Goal: Information Seeking & Learning: Learn about a topic

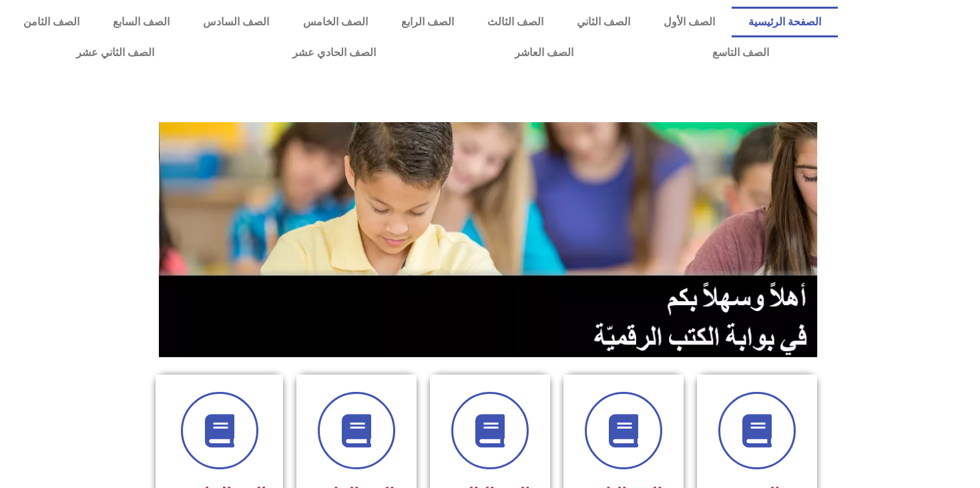
click at [881, 227] on section at bounding box center [490, 239] width 980 height 255
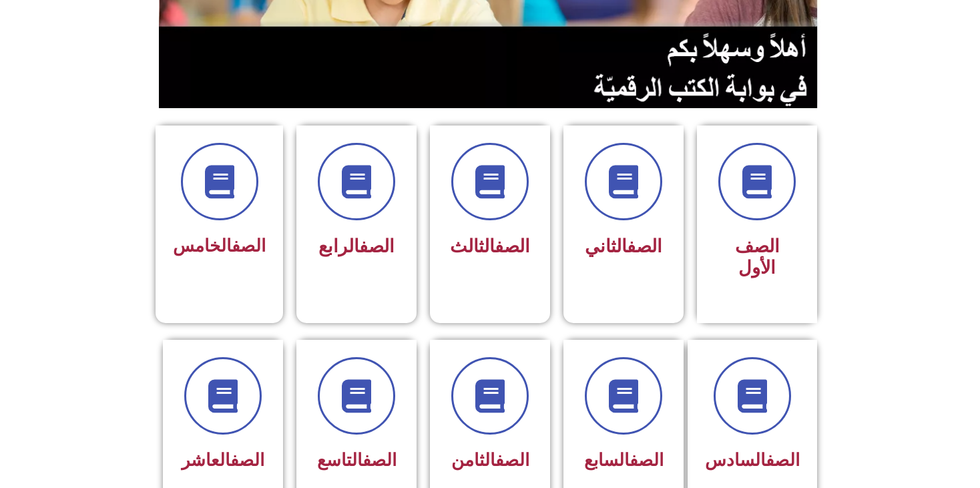
scroll to position [427, 0]
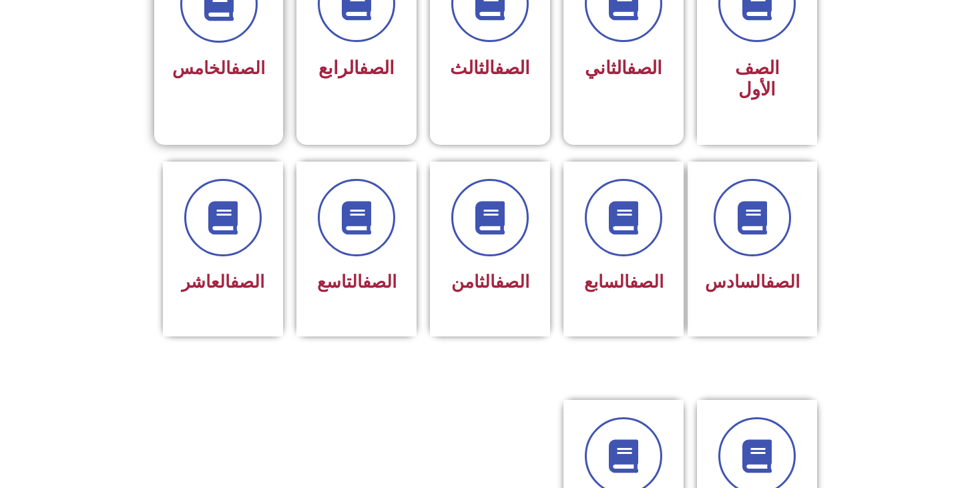
click at [164, 51] on div "الصف الخامس" at bounding box center [218, 35] width 129 height 176
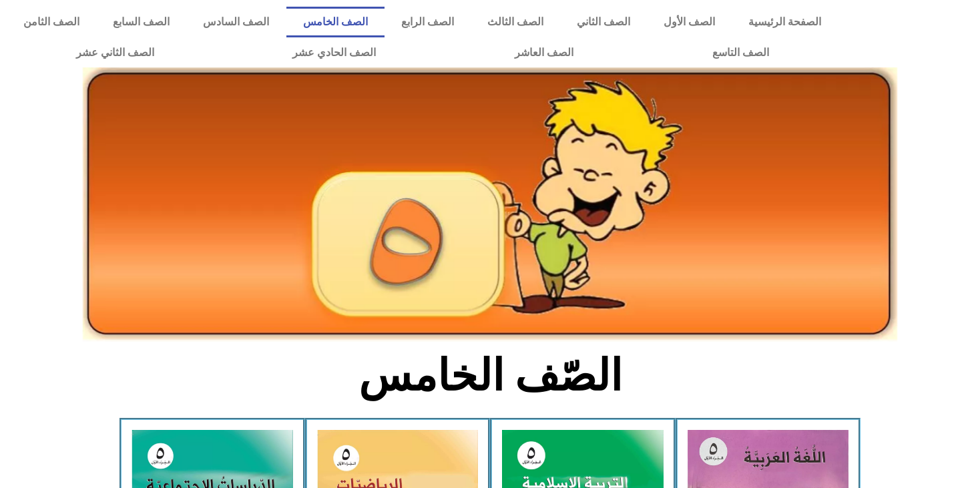
click at [197, 395] on section "الصّف الخامس" at bounding box center [490, 383] width 980 height 69
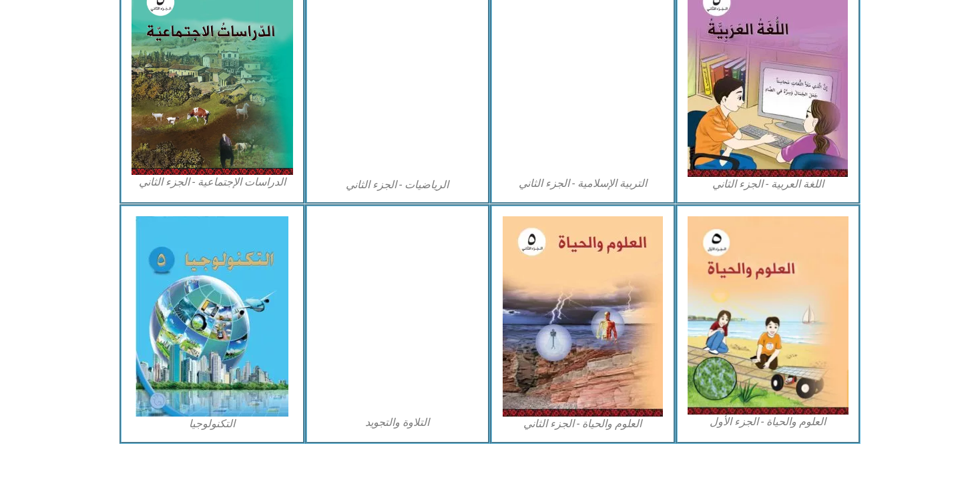
scroll to position [707, 0]
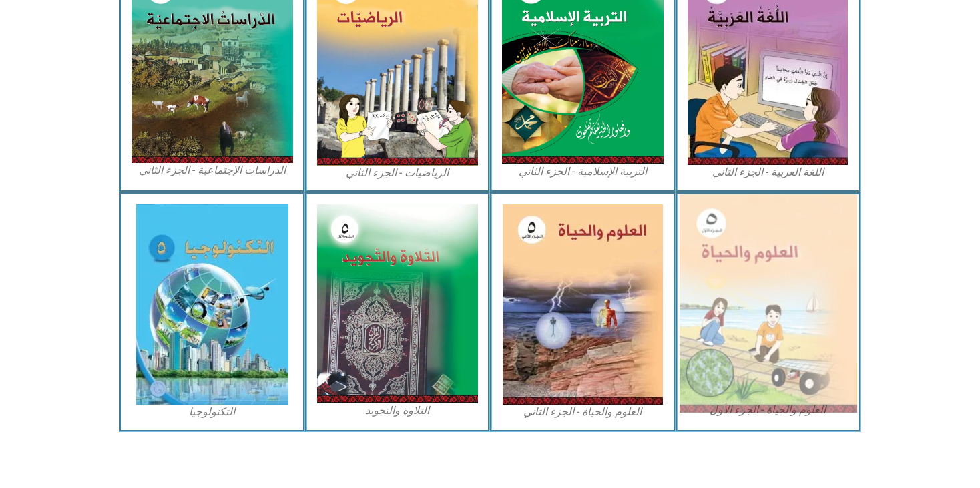
click at [707, 365] on img at bounding box center [768, 303] width 178 height 218
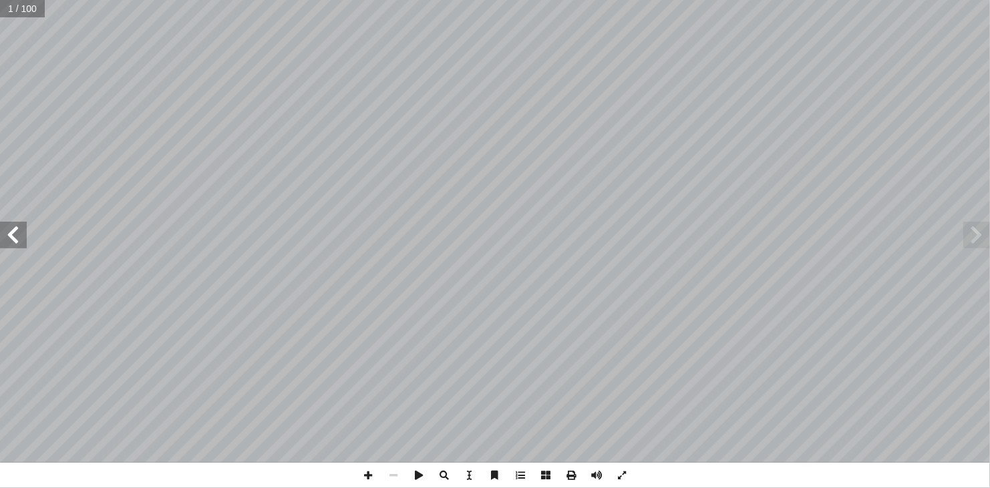
click at [13, 238] on span at bounding box center [13, 235] width 27 height 27
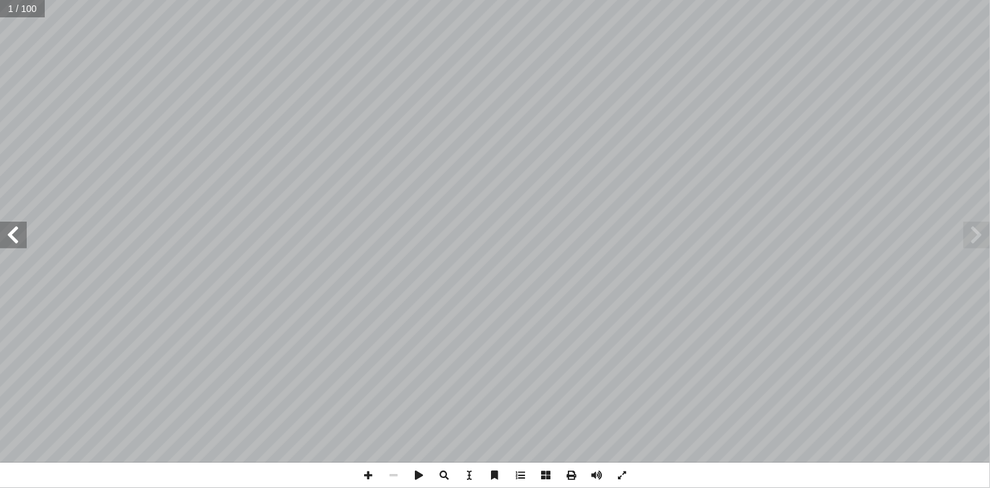
click at [13, 238] on span at bounding box center [13, 235] width 27 height 27
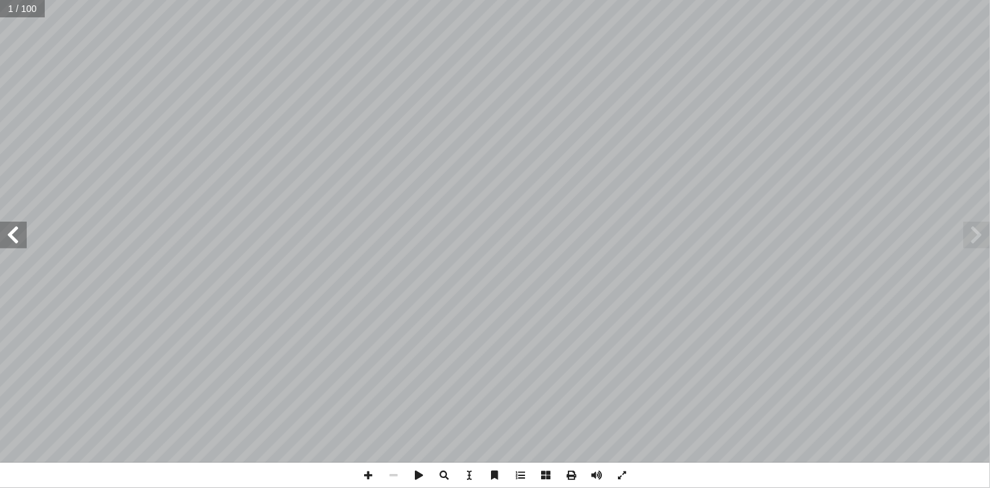
click at [13, 238] on span at bounding box center [13, 235] width 27 height 27
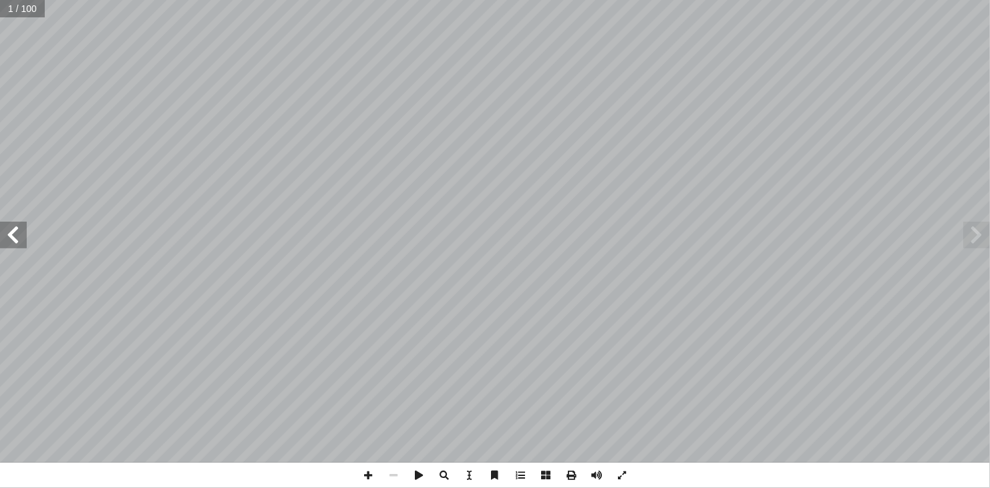
click at [13, 238] on span at bounding box center [13, 235] width 27 height 27
click at [980, 237] on span at bounding box center [976, 235] width 27 height 27
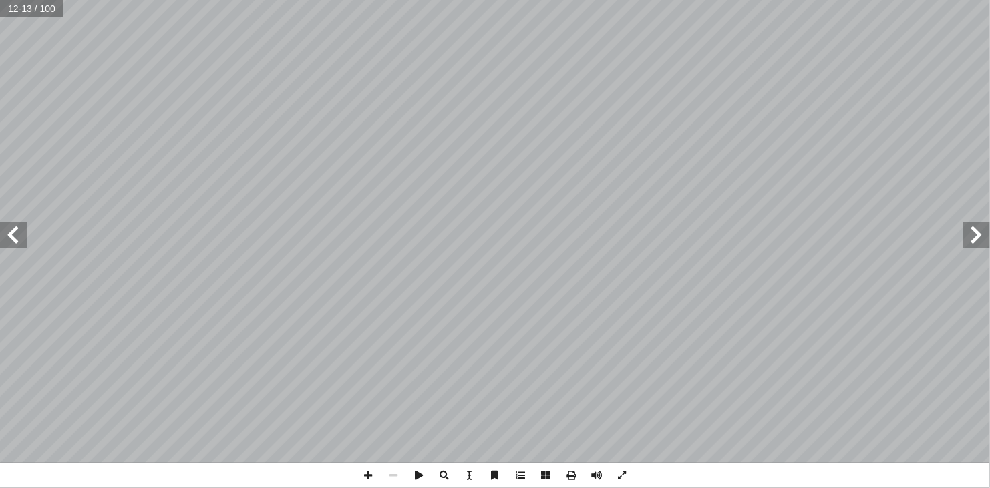
click at [15, 238] on span at bounding box center [13, 235] width 27 height 27
click at [9, 229] on span at bounding box center [13, 235] width 27 height 27
click at [21, 244] on span at bounding box center [13, 235] width 27 height 27
click at [980, 242] on span at bounding box center [976, 235] width 27 height 27
